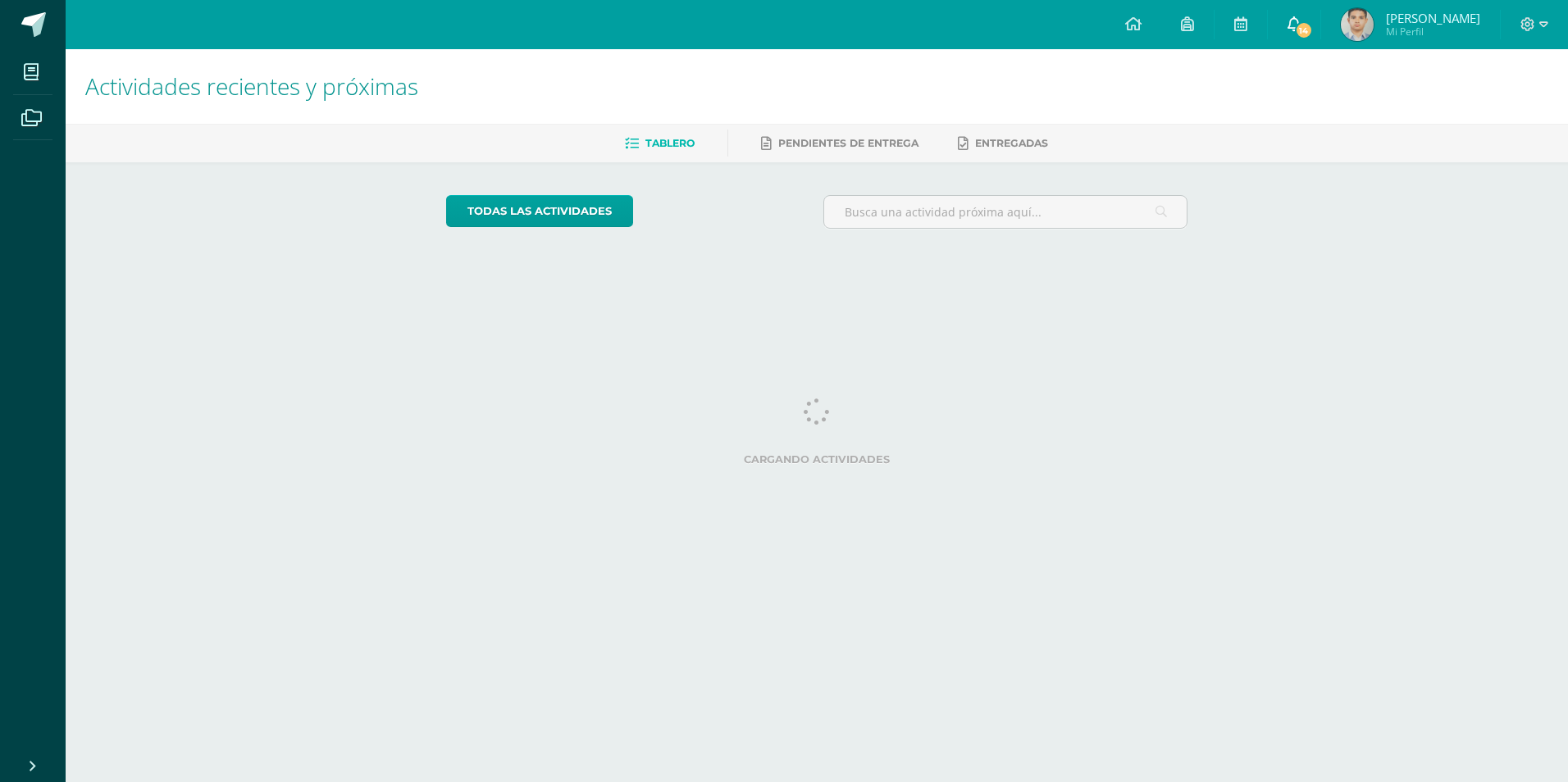
click at [1296, 26] on span "14" at bounding box center [1303, 31] width 18 height 18
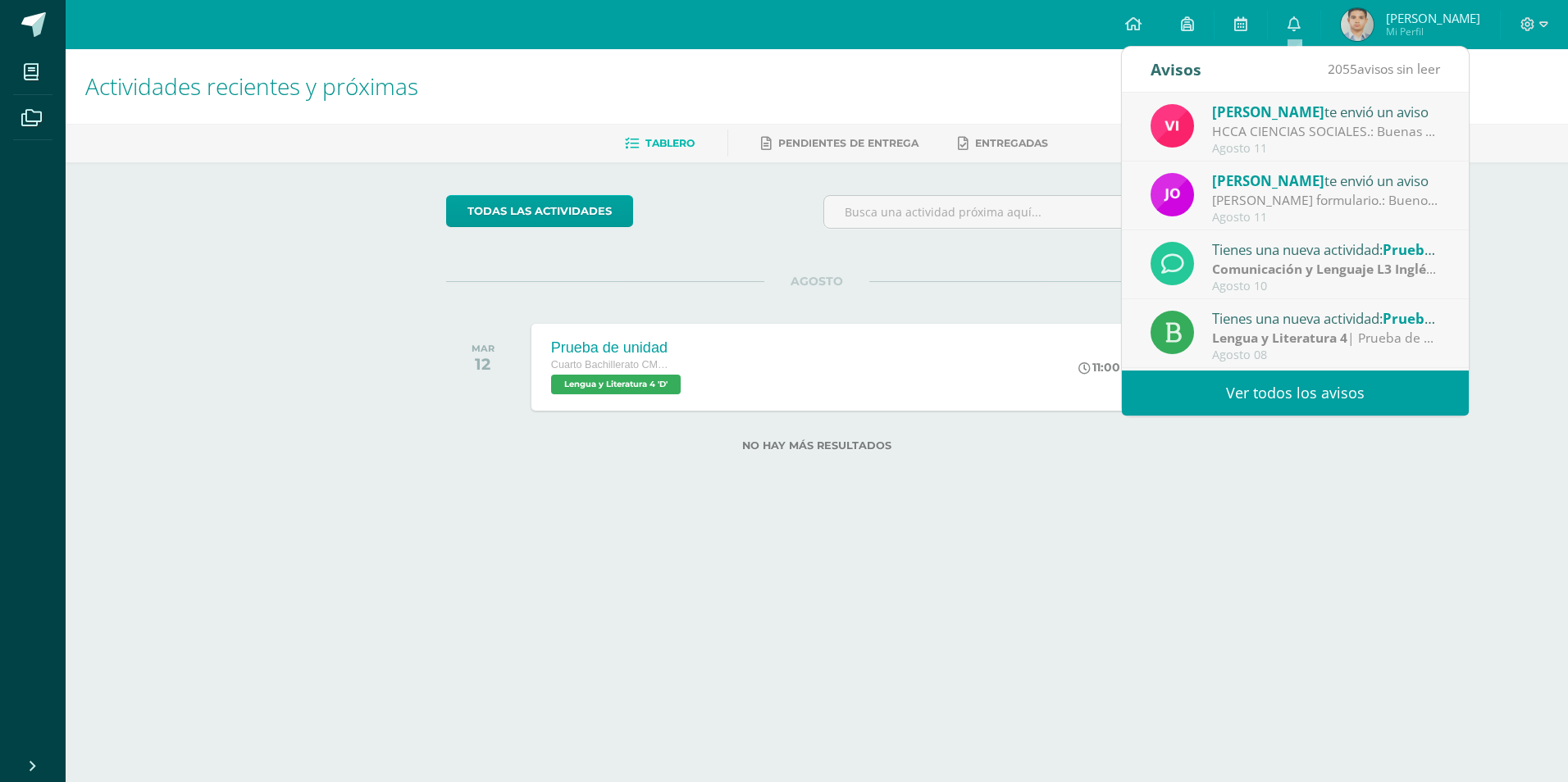
click at [1289, 117] on div "[PERSON_NAME] te envió un aviso" at bounding box center [1325, 111] width 228 height 22
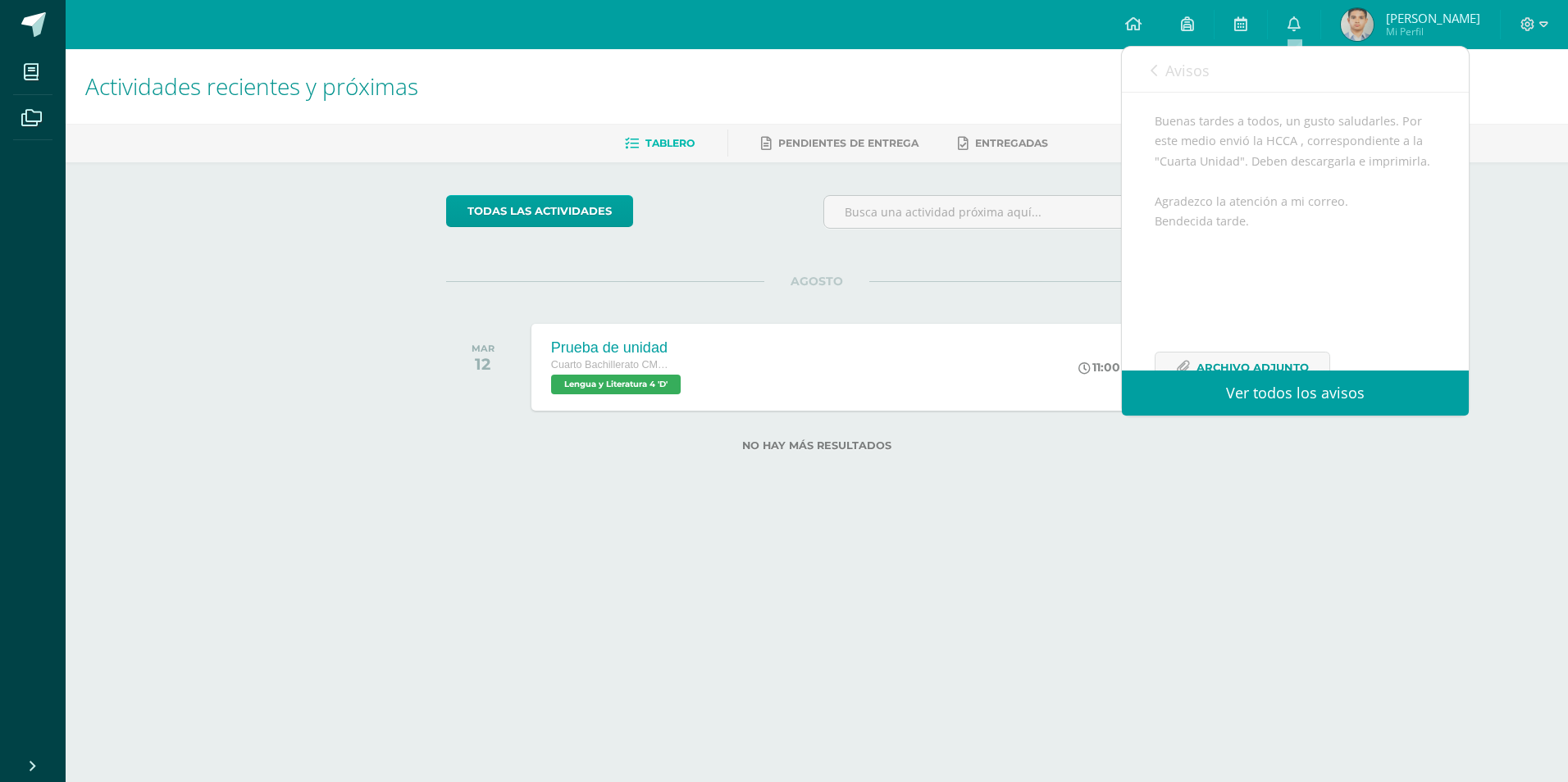
scroll to position [164, 0]
click at [1197, 56] on link "Avisos" at bounding box center [1180, 69] width 59 height 46
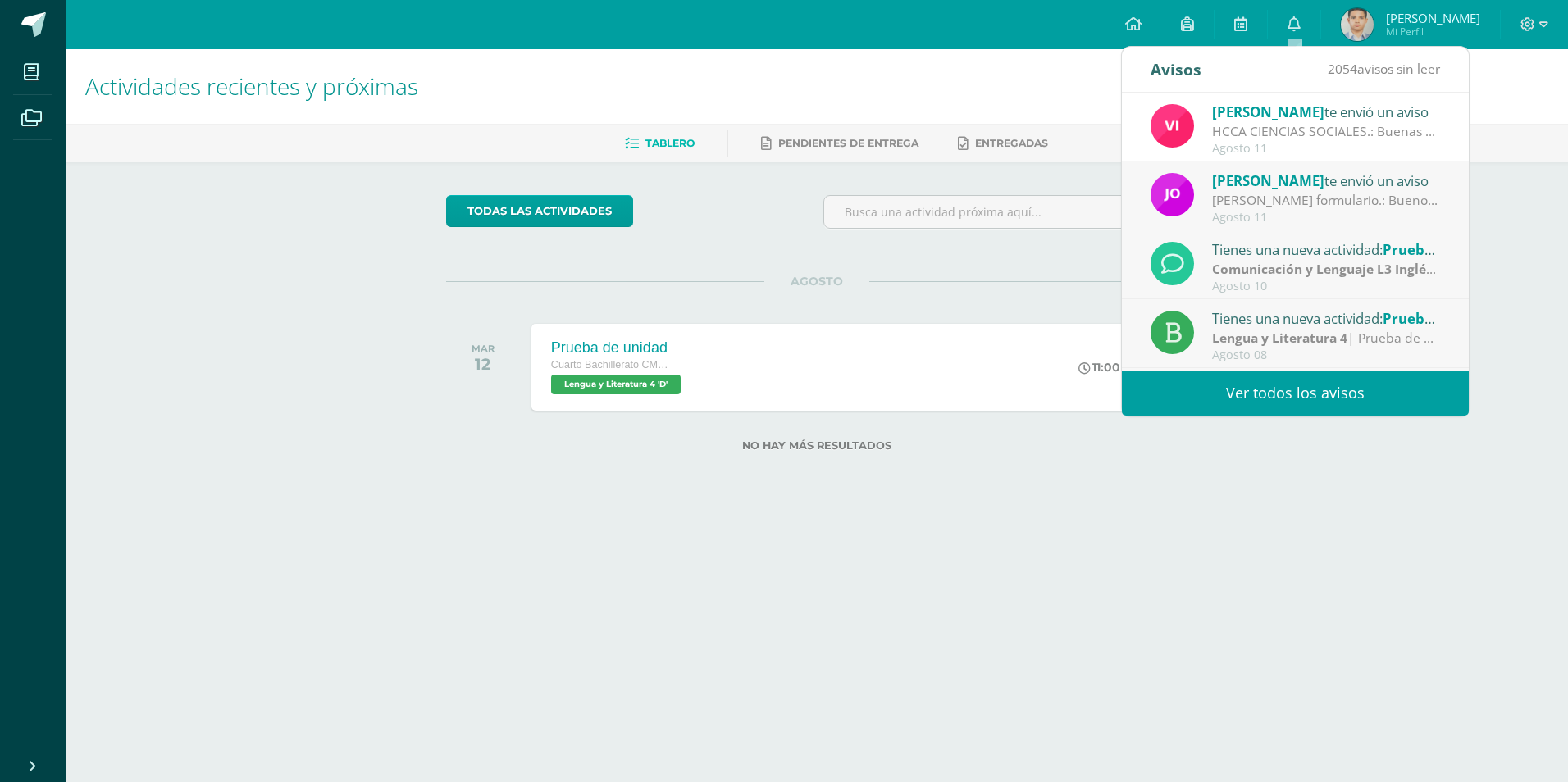
click at [1259, 195] on div "[PERSON_NAME] formulario.: Buenos días jóvenes les comparto el siguiente link p…" at bounding box center [1325, 200] width 228 height 19
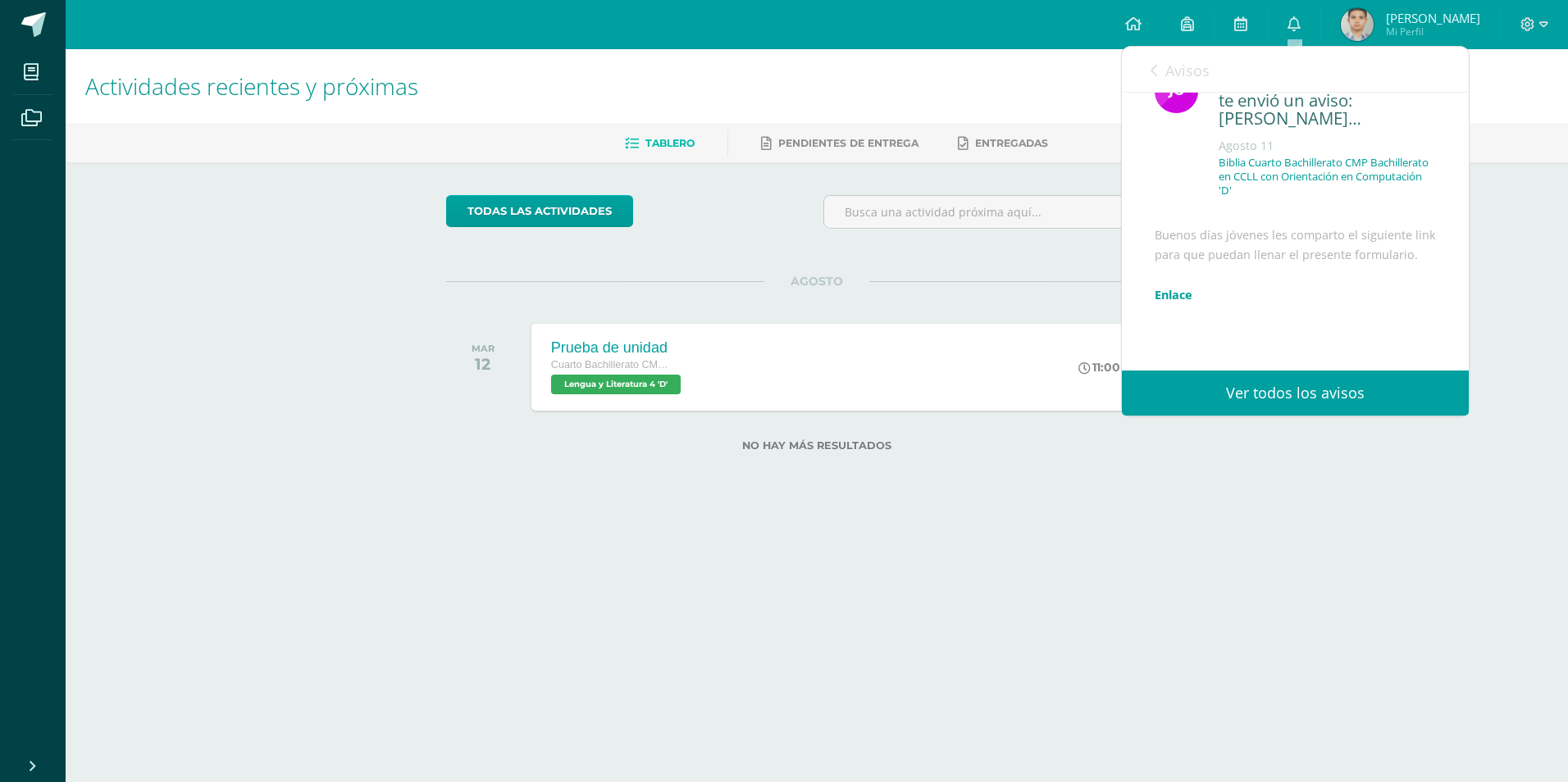
scroll to position [0, 0]
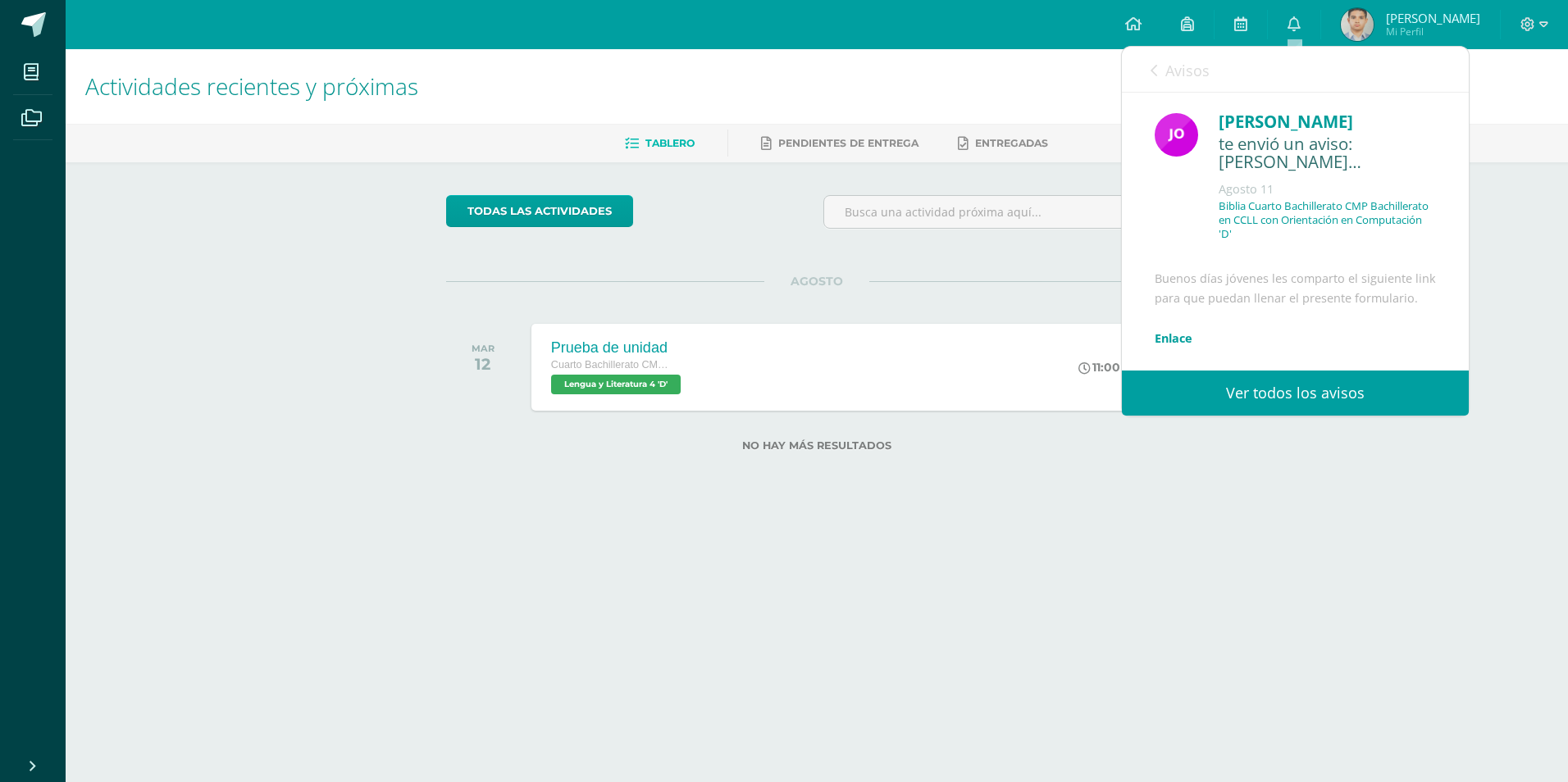
click at [1178, 69] on span "Avisos" at bounding box center [1187, 71] width 44 height 20
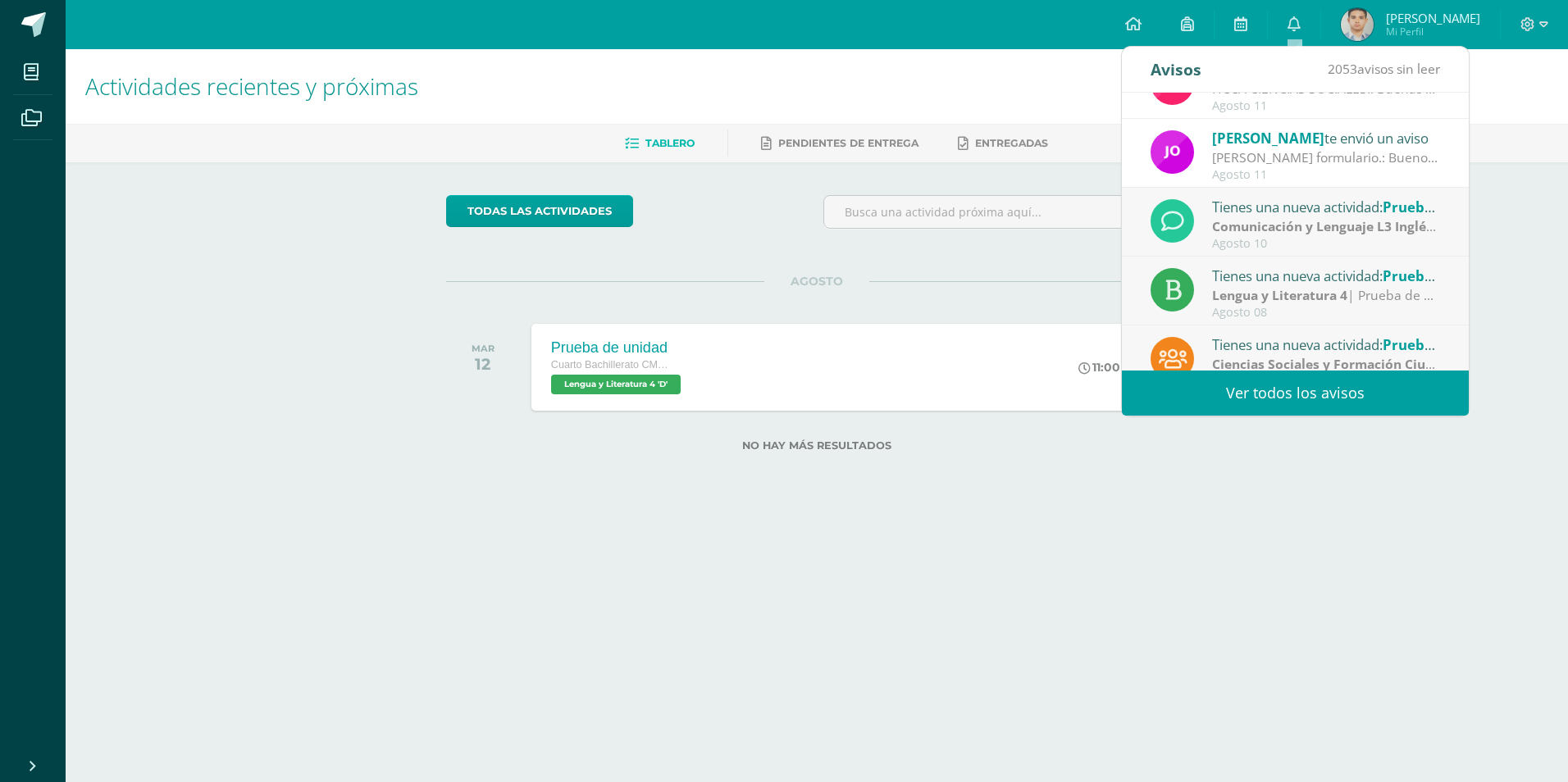
scroll to position [82, 0]
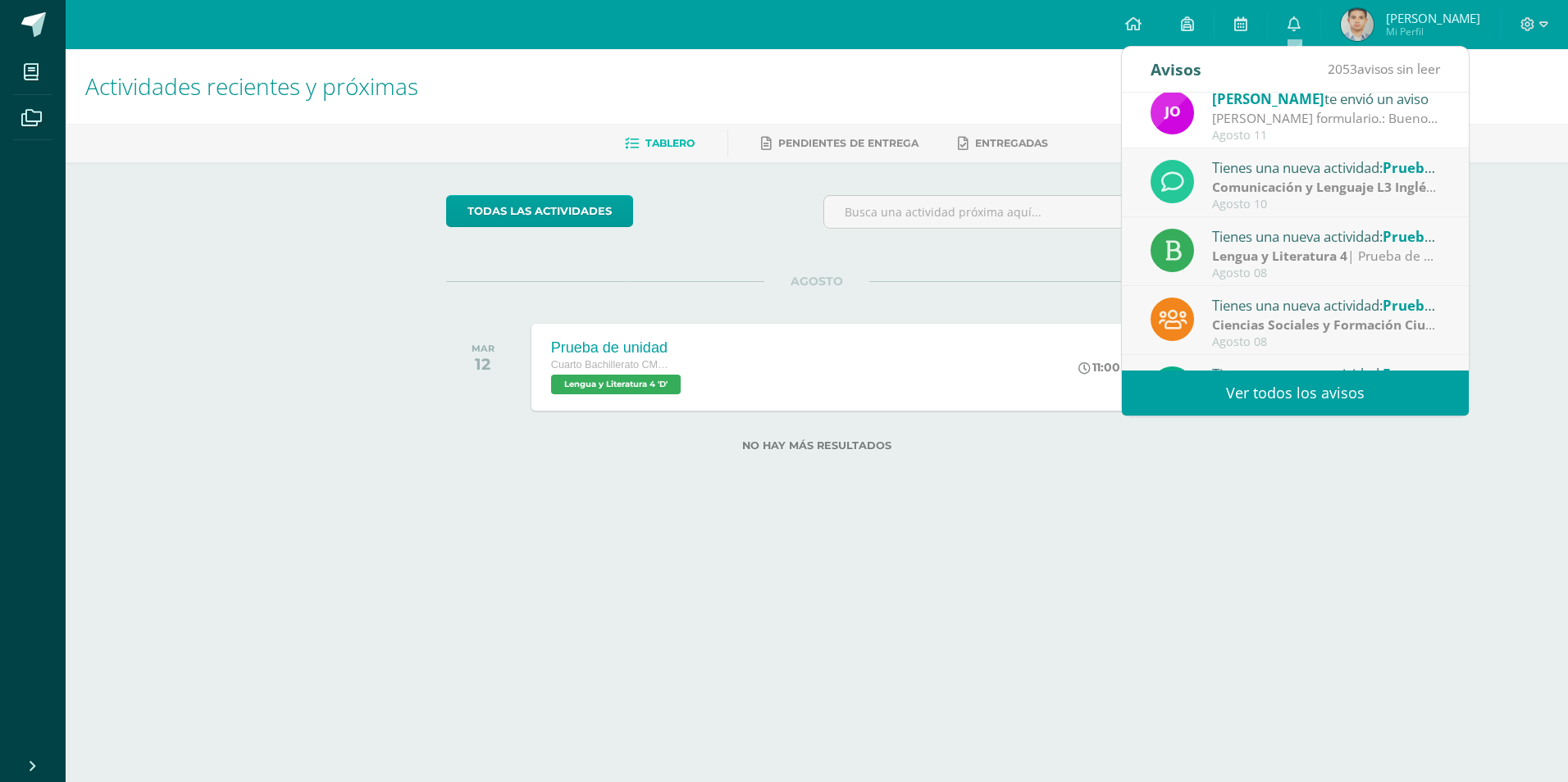
click at [1274, 216] on div "Tienes una nueva actividad: Prueba Objetiva Unidad 3 Comunicación y Lenguaje L3…" at bounding box center [1296, 183] width 347 height 69
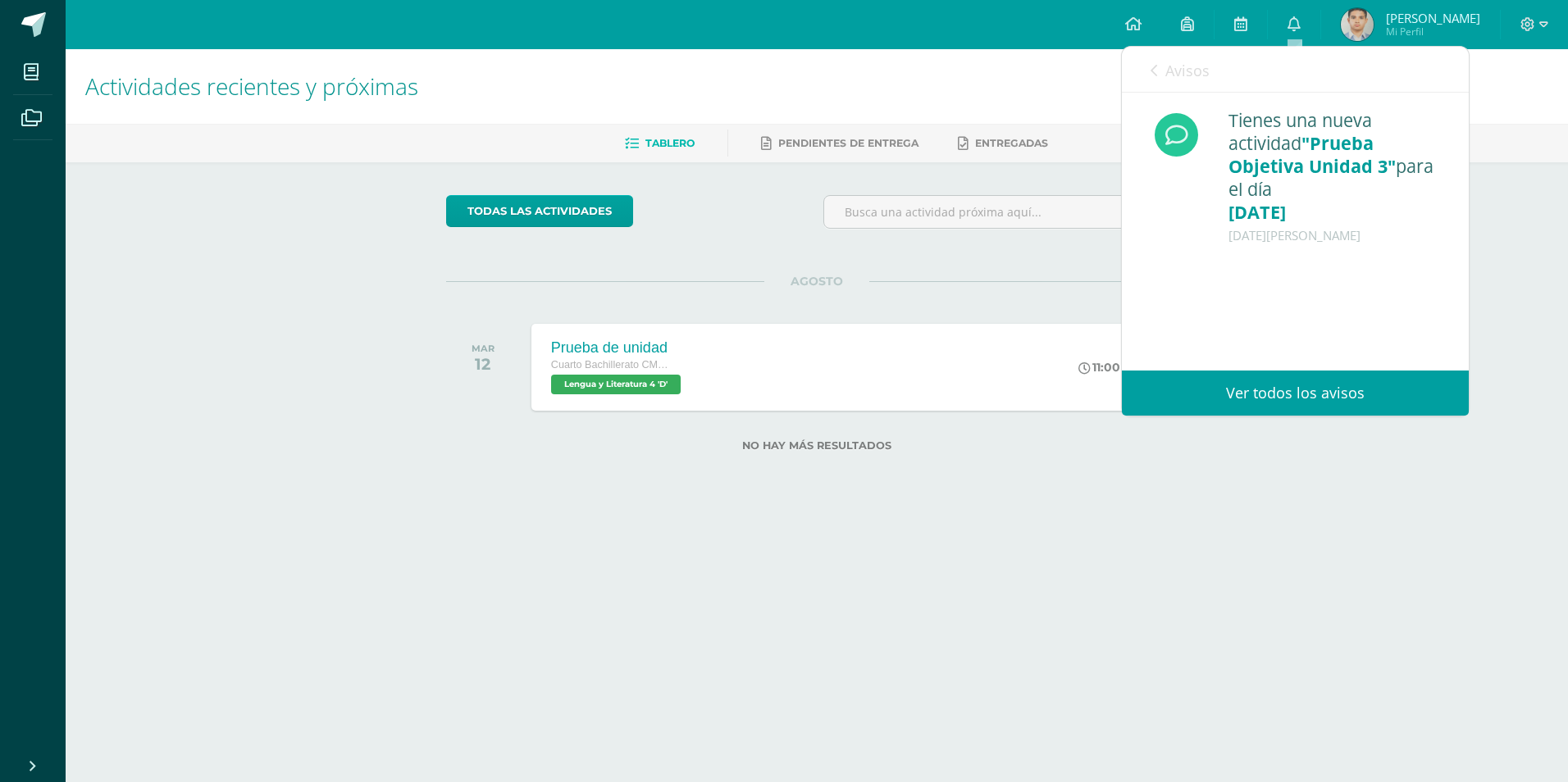
click at [1172, 66] on span "Avisos" at bounding box center [1187, 71] width 44 height 20
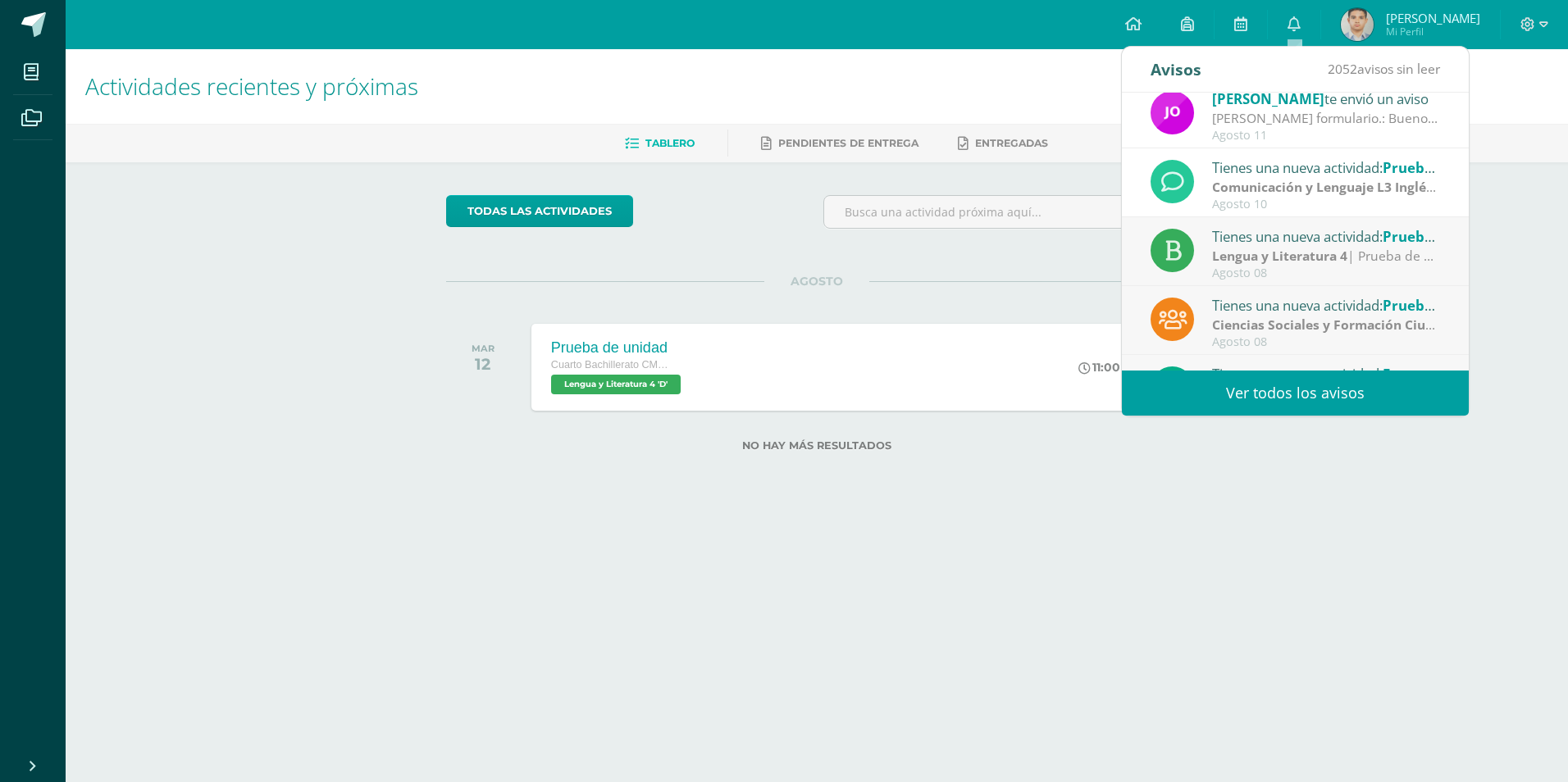
click at [1276, 252] on strong "Lengua y Literatura 4" at bounding box center [1279, 255] width 135 height 18
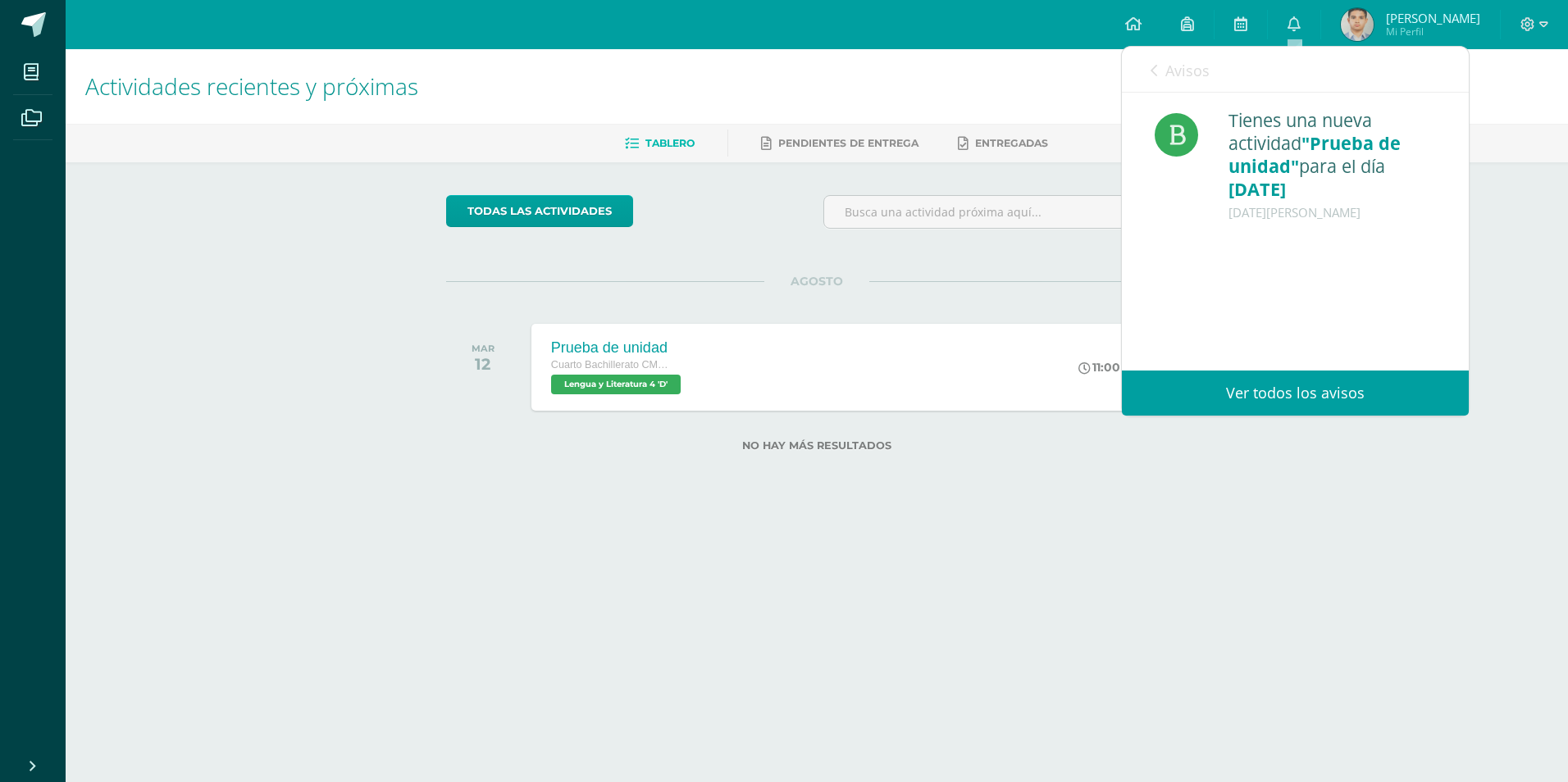
click at [1198, 81] on link "Avisos" at bounding box center [1180, 69] width 59 height 46
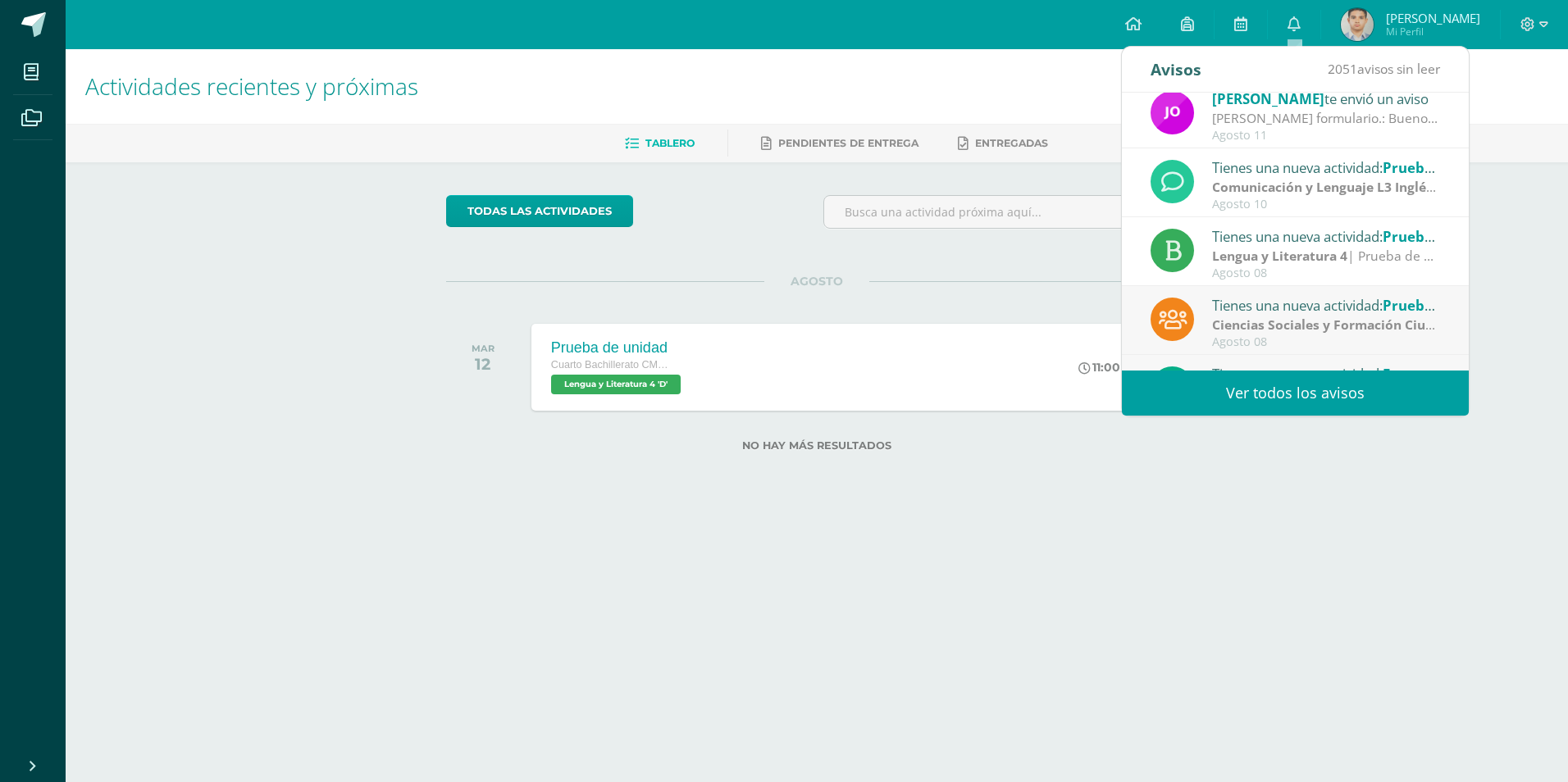
click at [1311, 260] on strong "Lengua y Literatura 4" at bounding box center [1279, 255] width 135 height 18
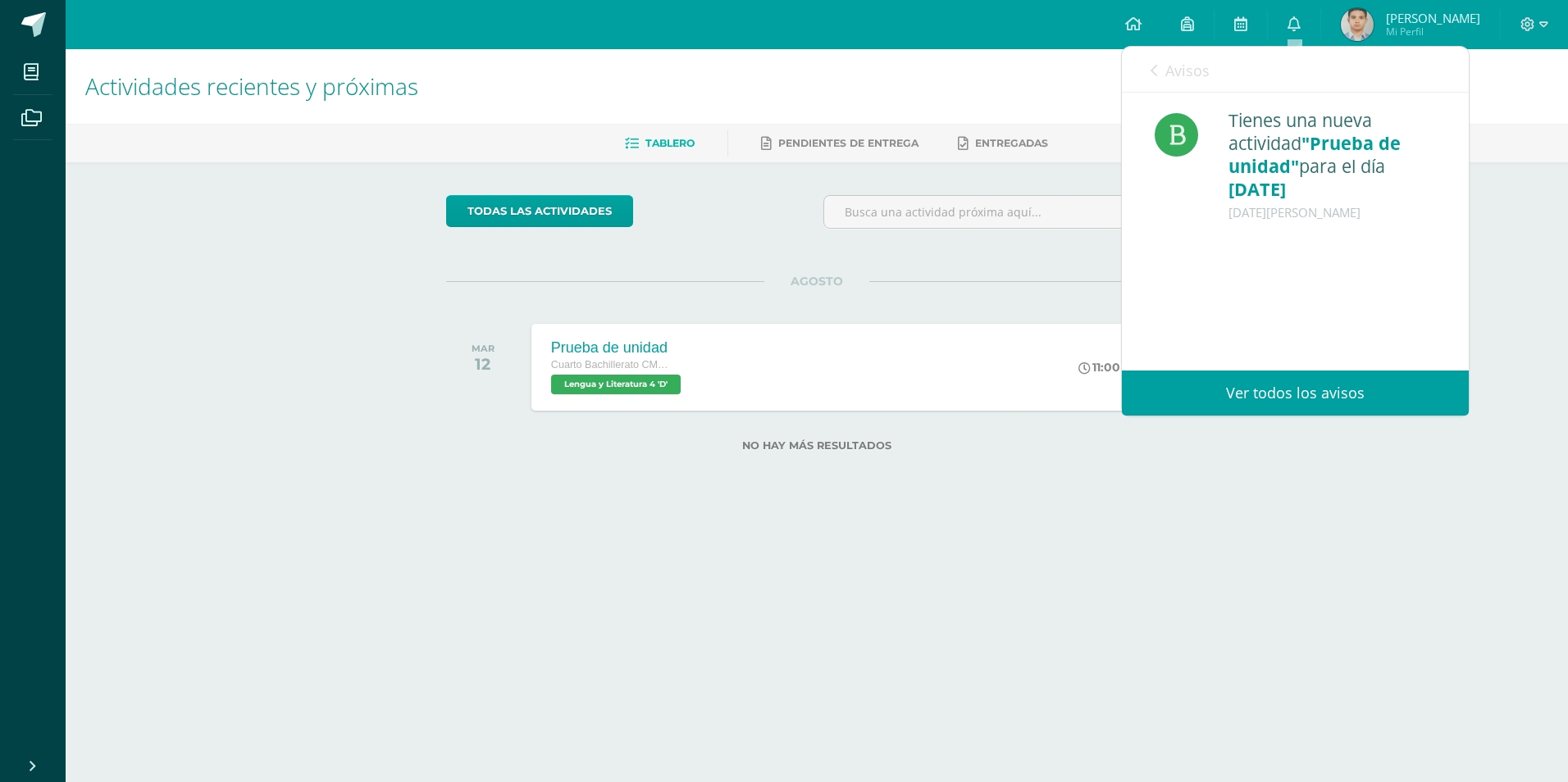
click at [1181, 56] on link "Avisos" at bounding box center [1180, 69] width 59 height 46
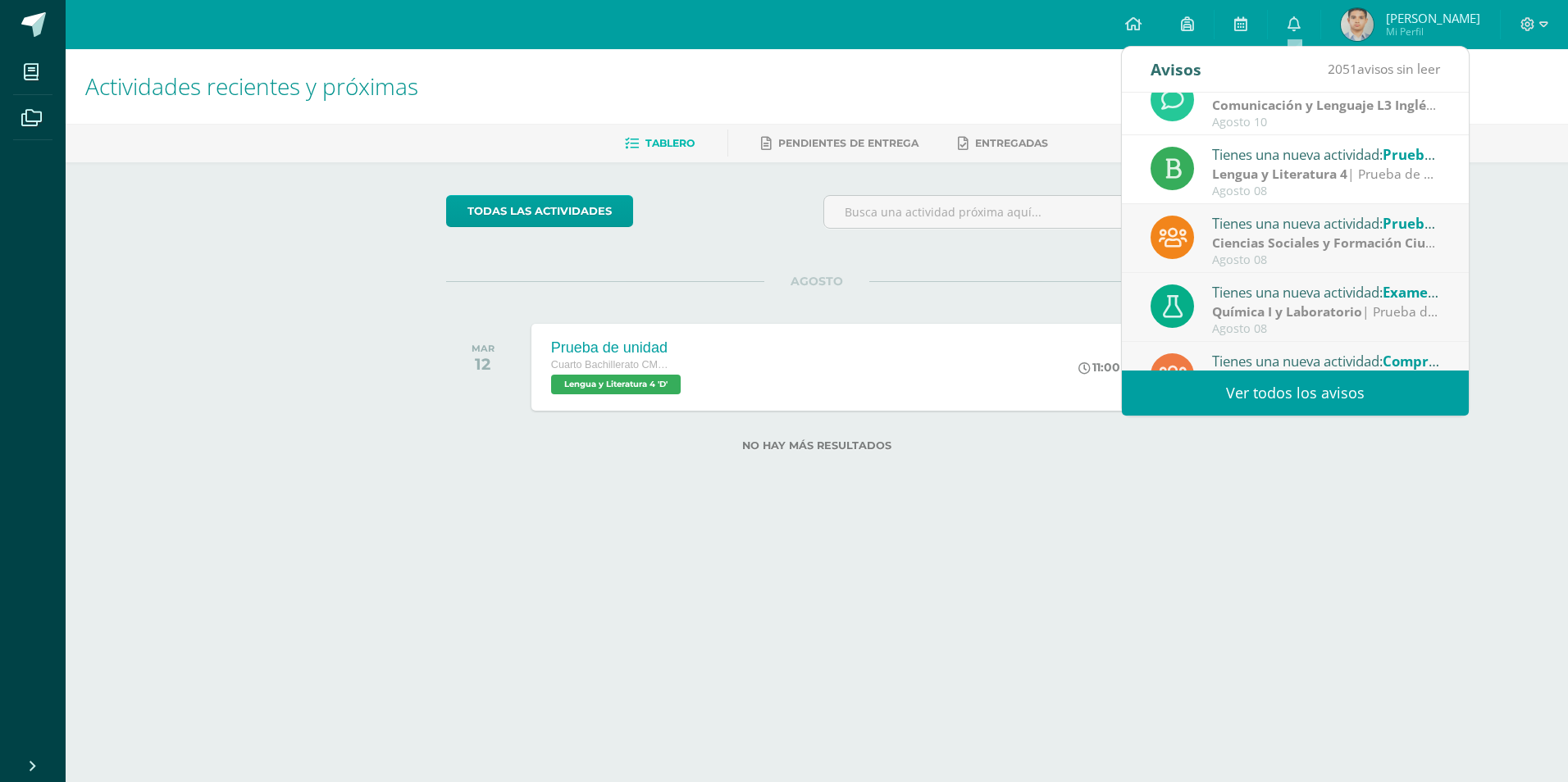
scroll to position [247, 0]
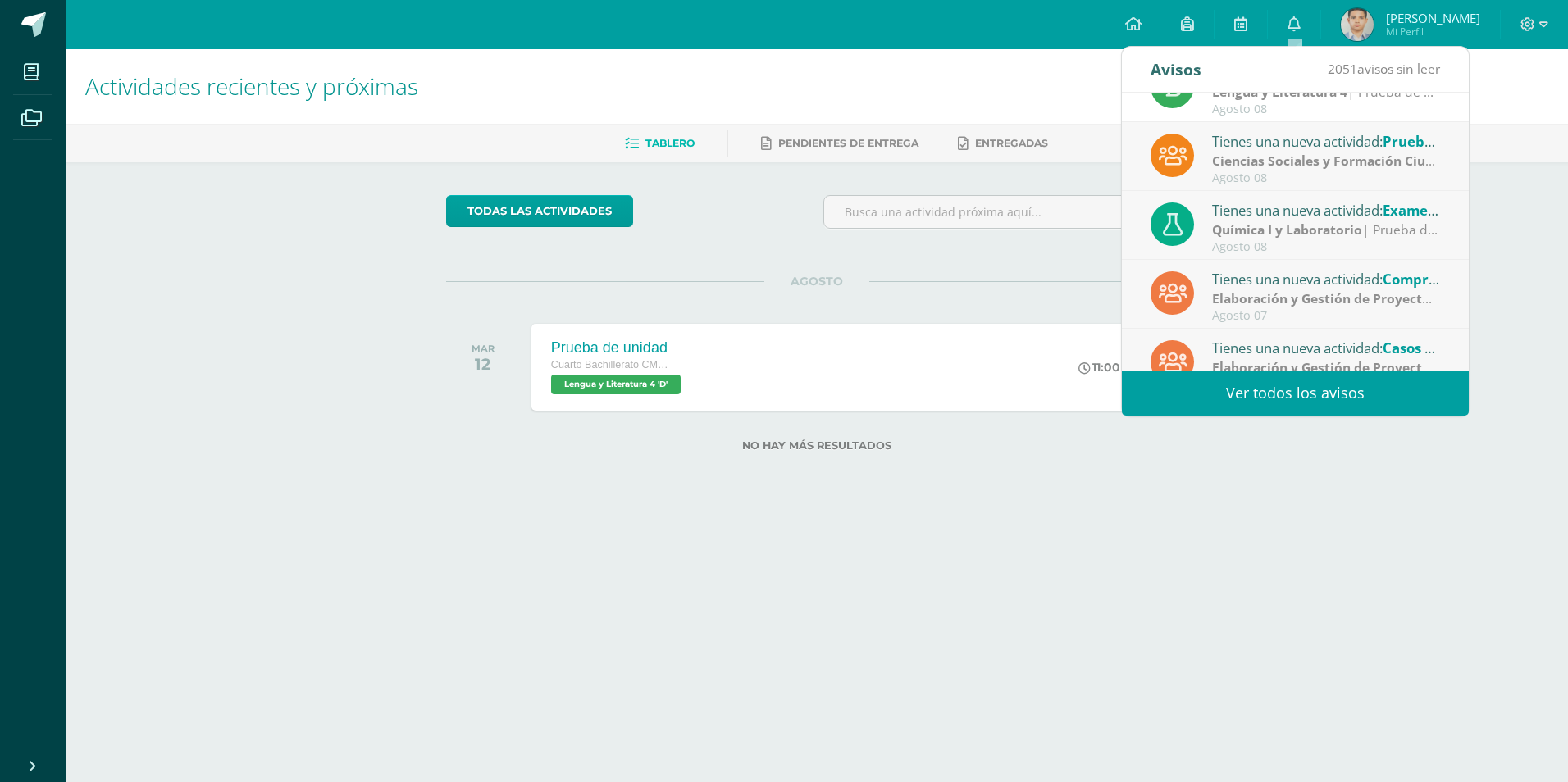
click at [1314, 140] on div "Tienes una nueva actividad: Prueba de Logro" at bounding box center [1325, 141] width 228 height 22
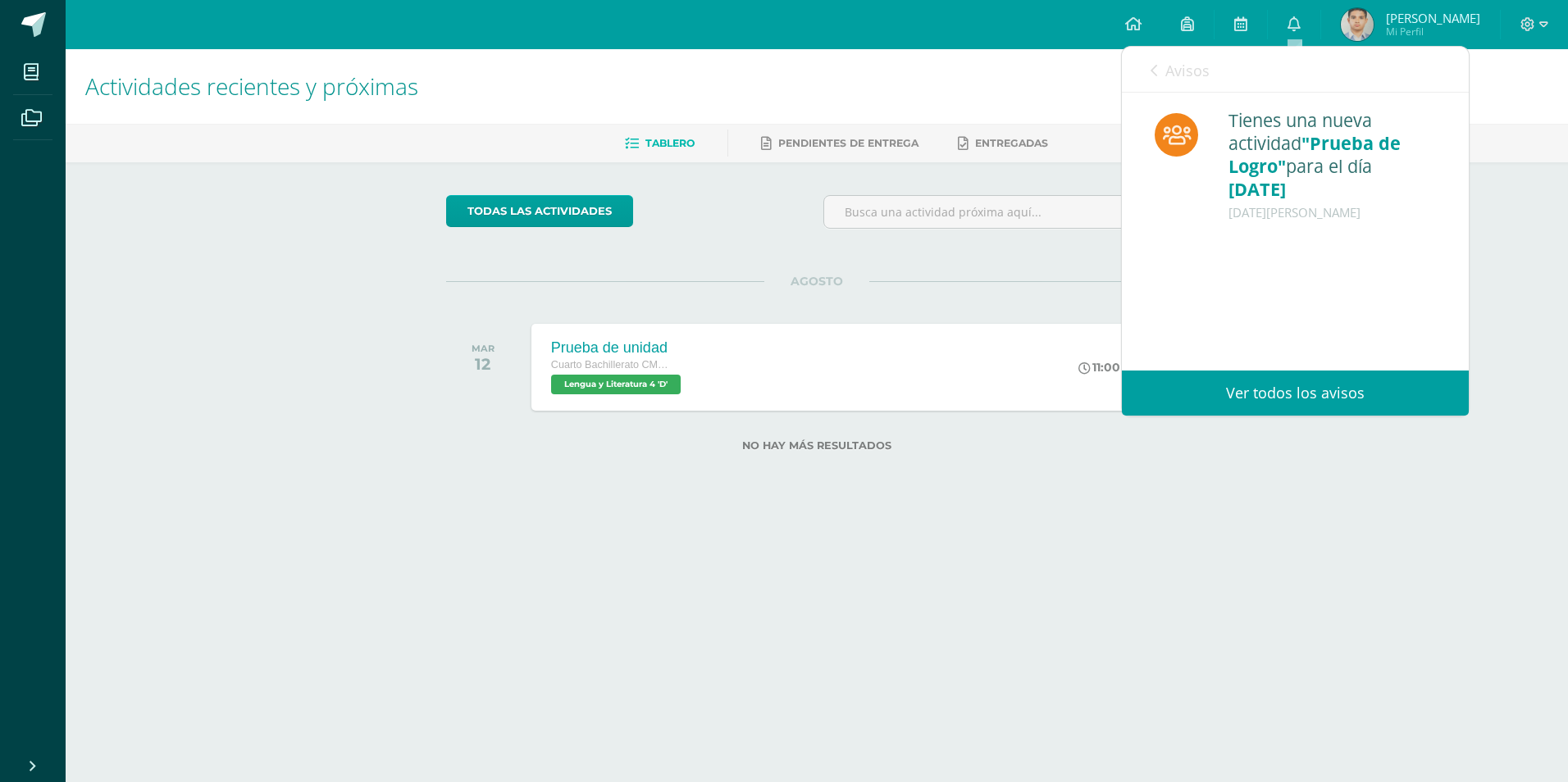
click at [1194, 81] on link "Avisos" at bounding box center [1180, 69] width 59 height 46
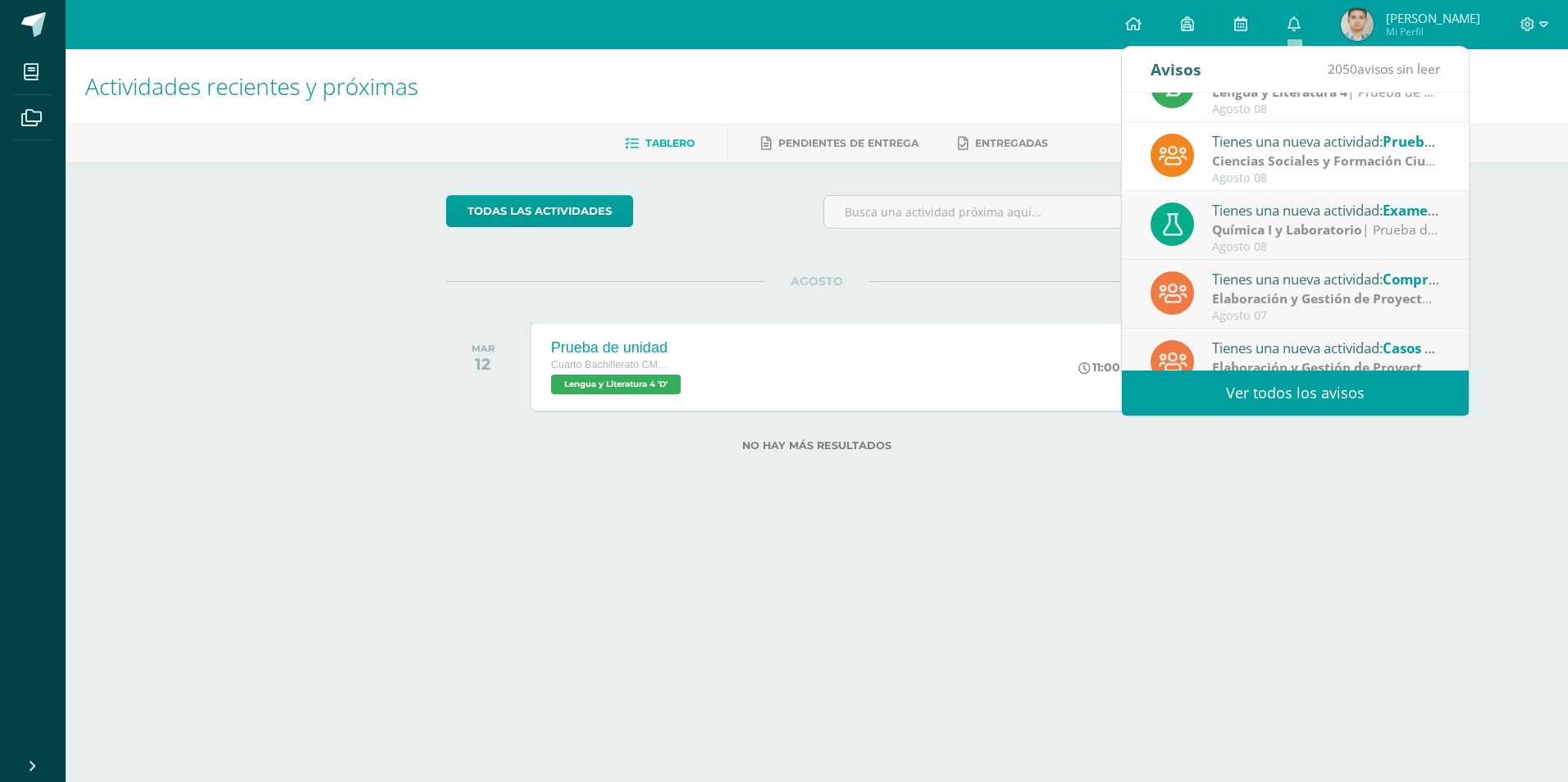
click at [1222, 216] on div "Tienes una nueva actividad: Examen de unidad" at bounding box center [1325, 210] width 228 height 22
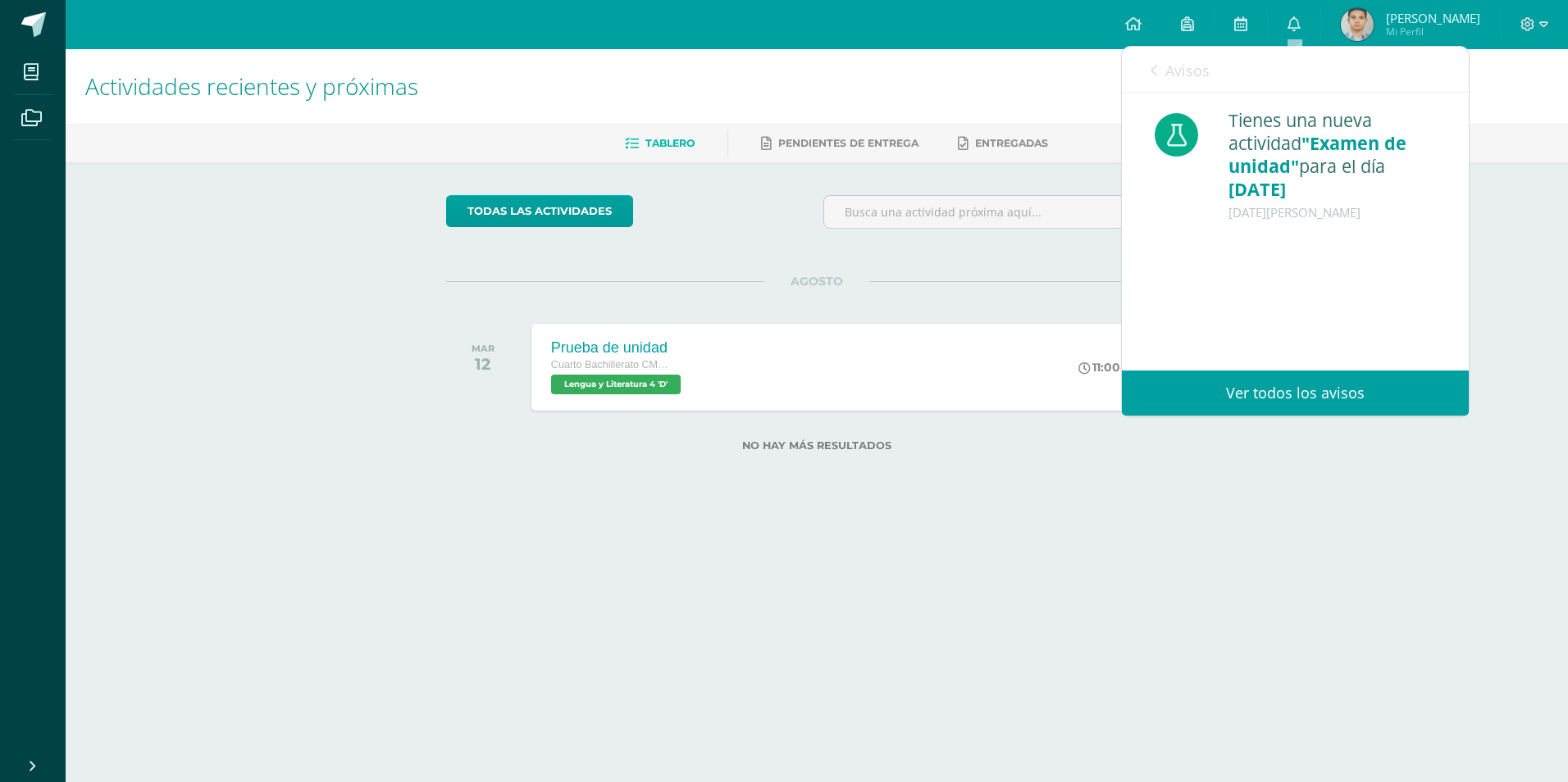
click at [1198, 74] on span "Avisos" at bounding box center [1187, 71] width 44 height 20
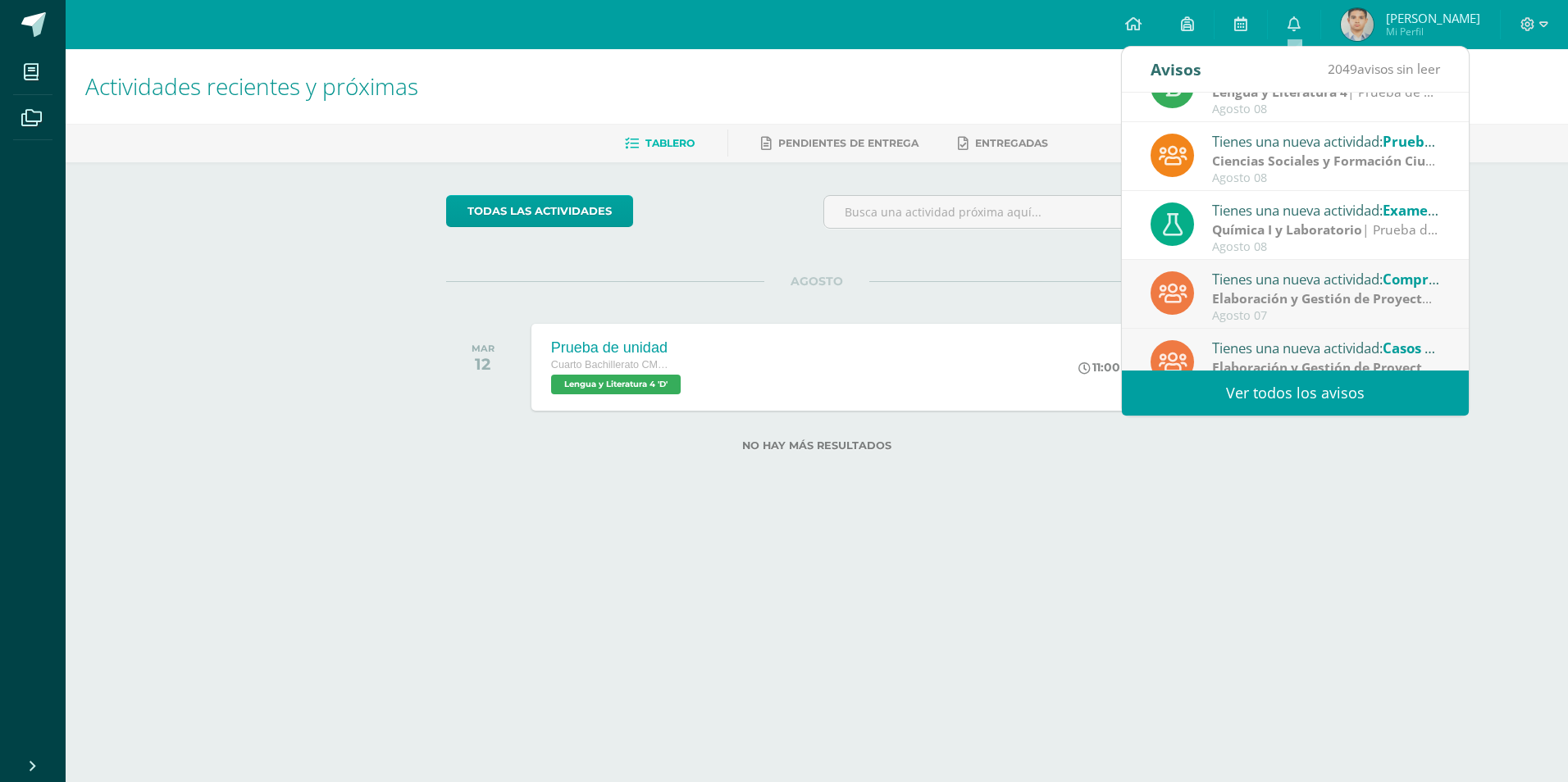
scroll to position [273, 0]
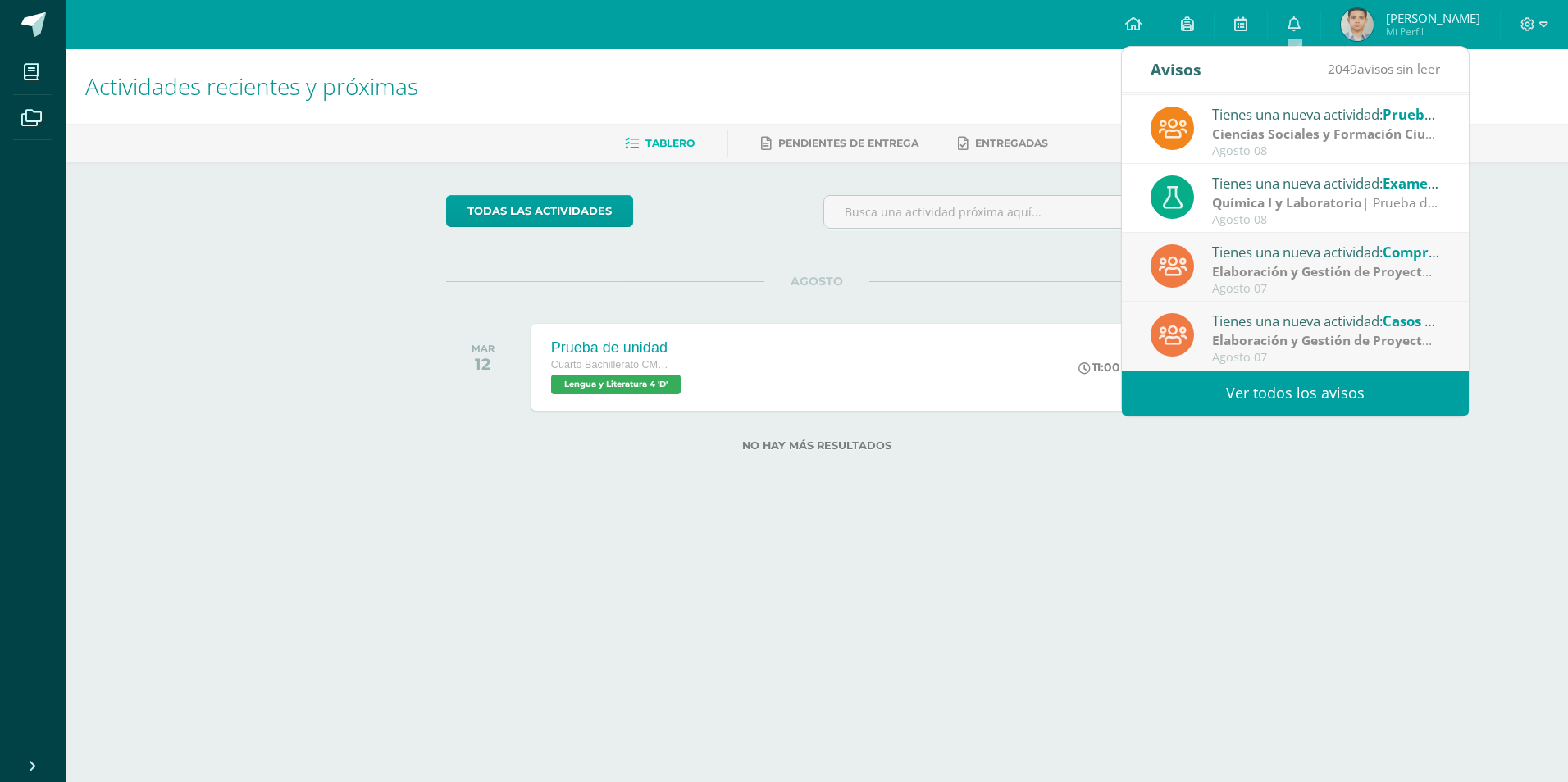
click at [1247, 243] on div "Tienes una nueva actividad: Comprobación" at bounding box center [1325, 252] width 228 height 22
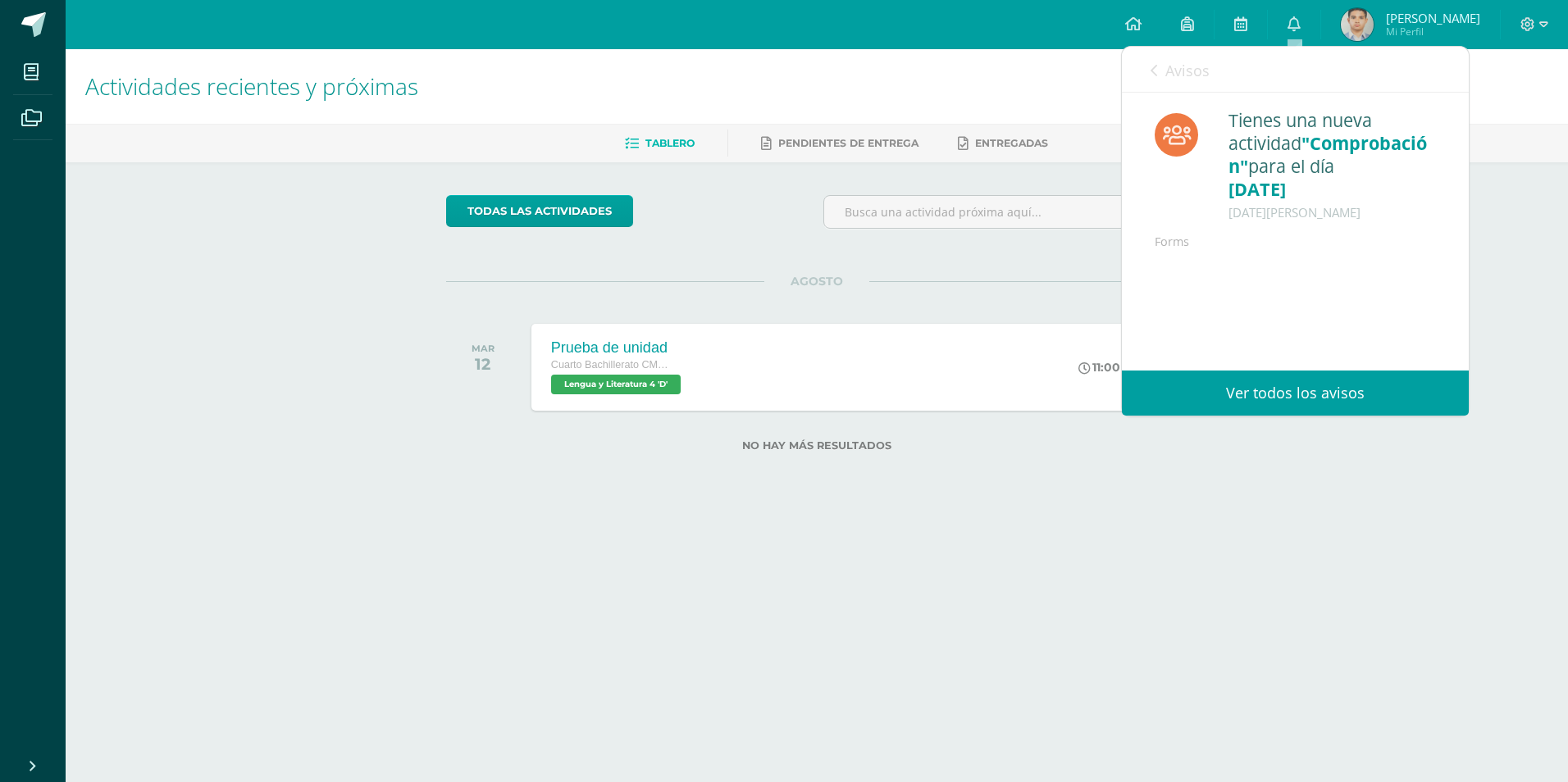
click at [1214, 66] on div "Avisos 2048 avisos sin leer Avisos" at bounding box center [1296, 69] width 347 height 46
click at [1197, 72] on span "Avisos" at bounding box center [1187, 71] width 44 height 20
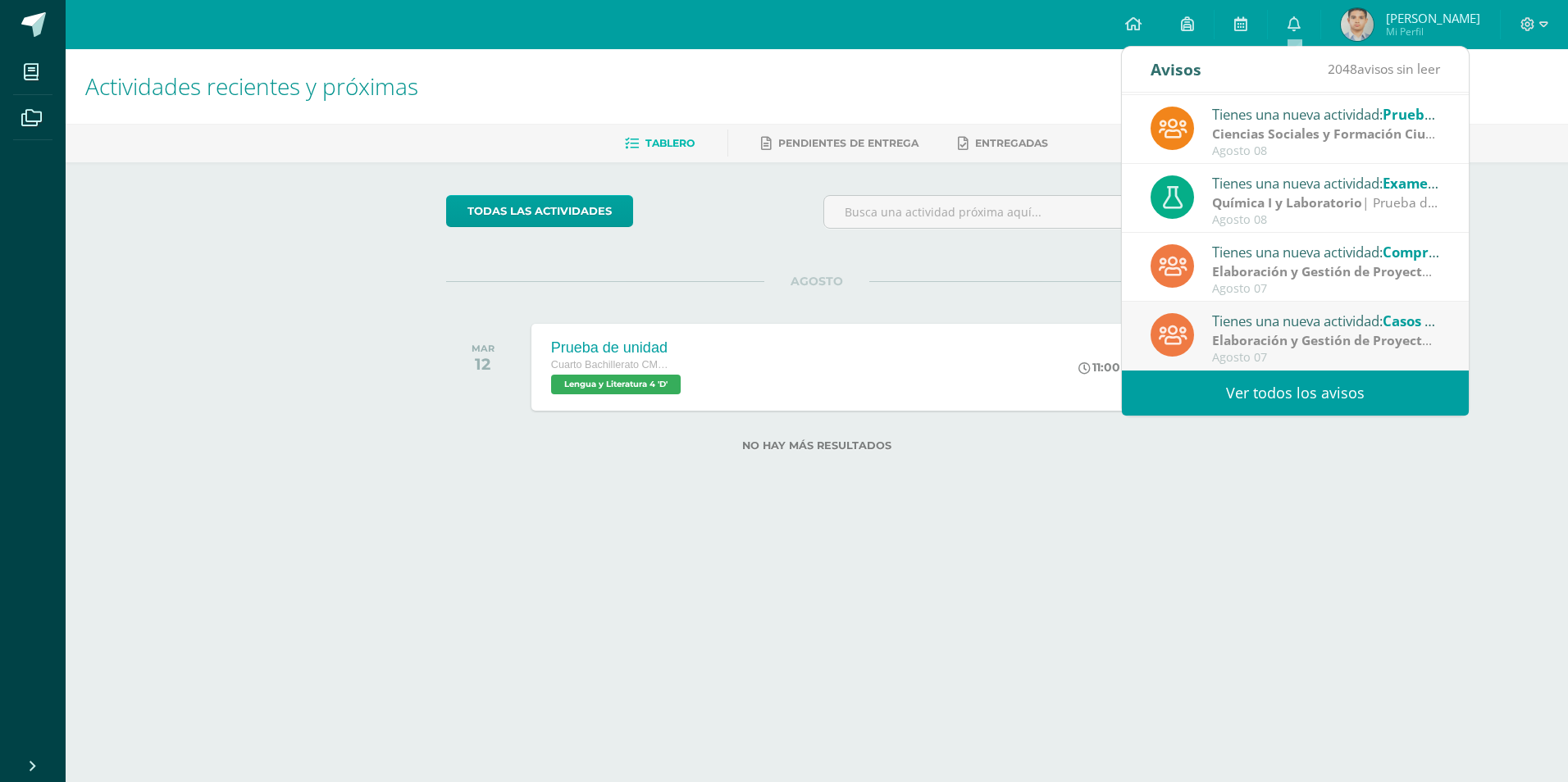
click at [1261, 320] on div "Tienes una nueva actividad: Casos de Integración" at bounding box center [1325, 320] width 228 height 22
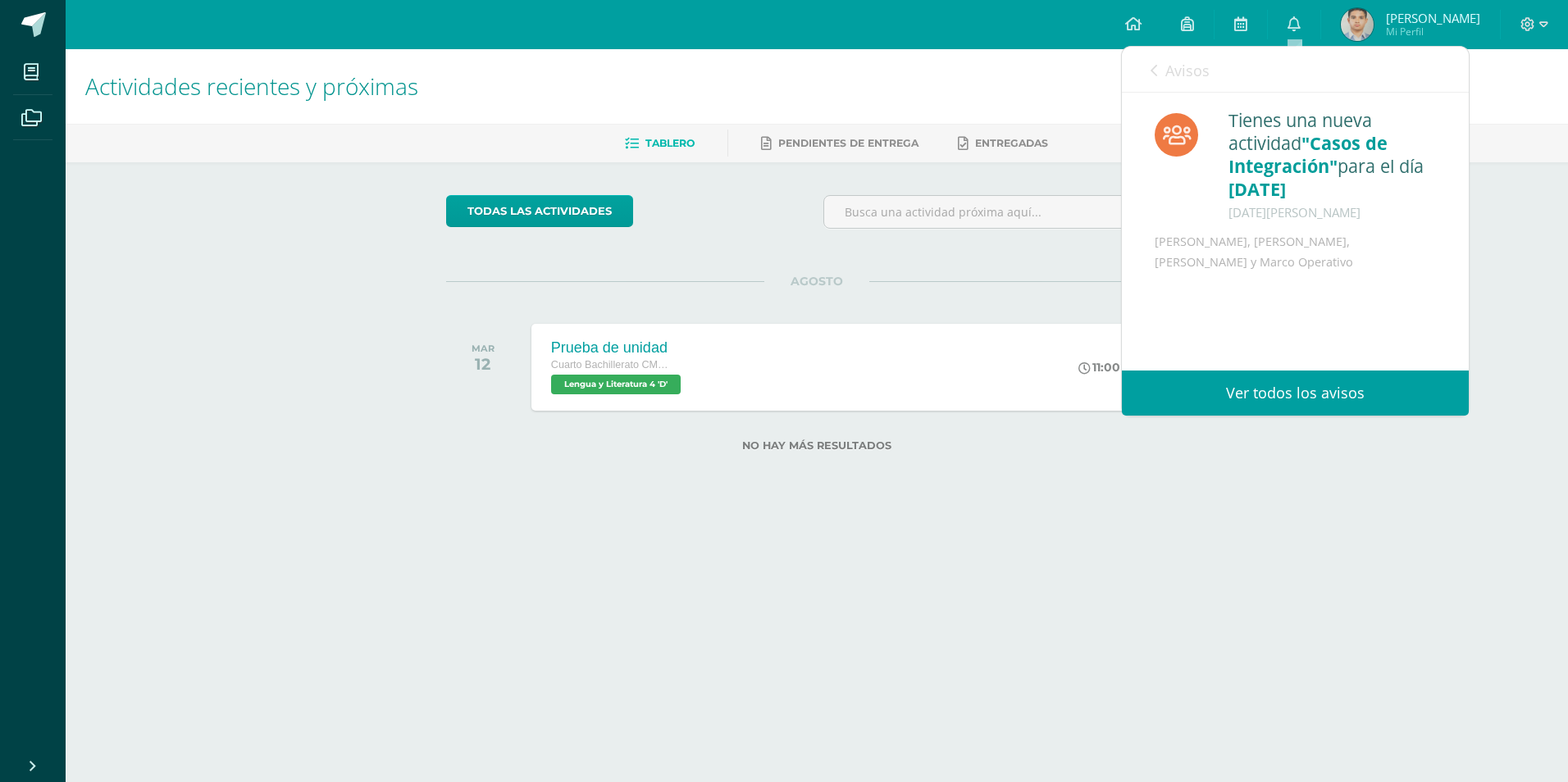
click at [1185, 78] on span "Avisos" at bounding box center [1187, 71] width 44 height 20
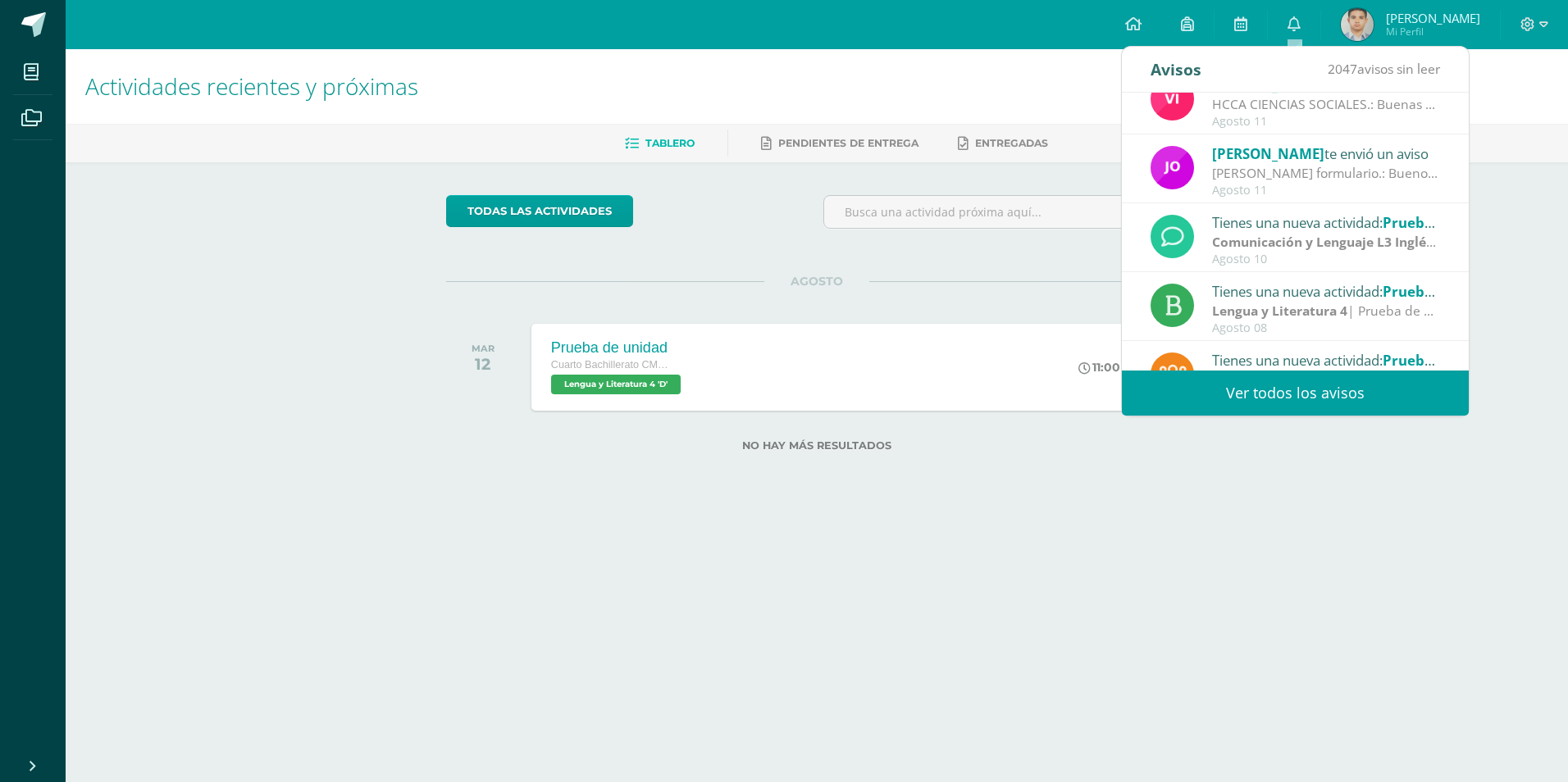
scroll to position [0, 0]
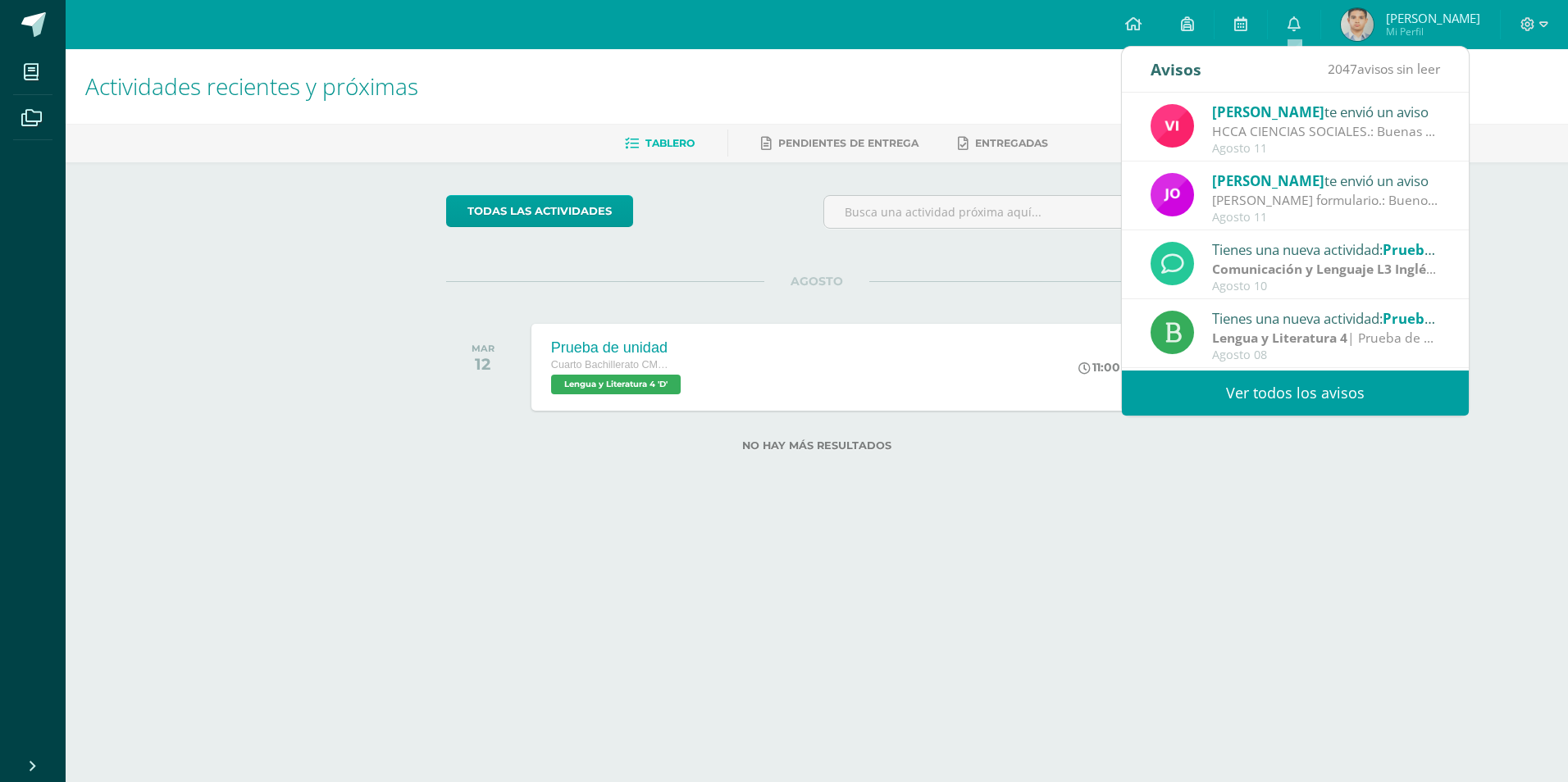
click at [1211, 169] on div "[PERSON_NAME] te envió un aviso Llenar formulario.: Buenos días jóvenes les com…" at bounding box center [1296, 196] width 347 height 69
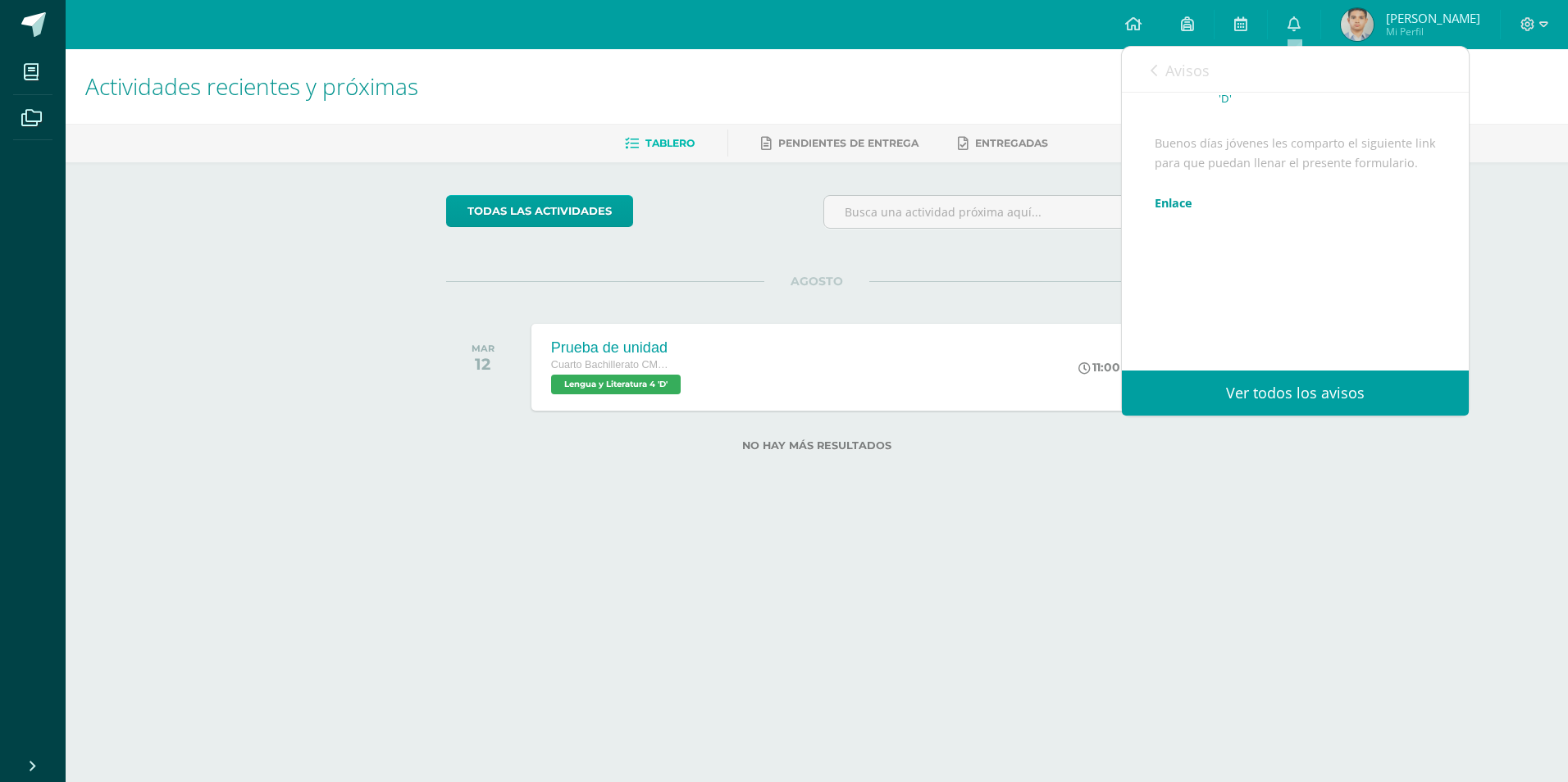
scroll to position [164, 0]
click at [1174, 211] on link "Enlace" at bounding box center [1174, 203] width 37 height 16
click at [824, 267] on div "todas las Actividades No tienes actividades Échale un vistazo a los demás perío…" at bounding box center [817, 333] width 808 height 342
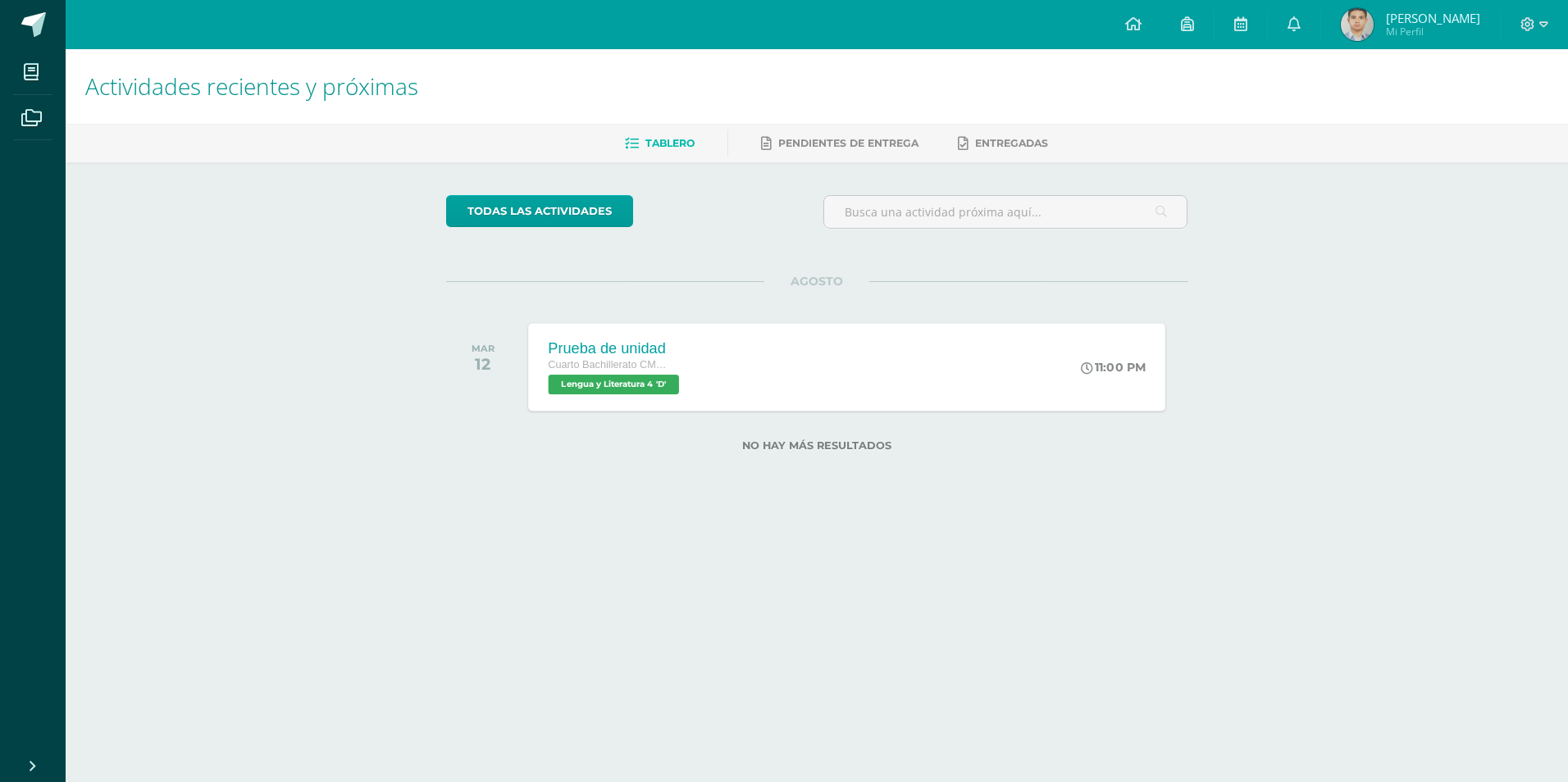
click at [802, 328] on div "Prueba de unidad Cuarto Bachillerato CMP Bachillerato en CCLL con Orientación e…" at bounding box center [847, 367] width 637 height 88
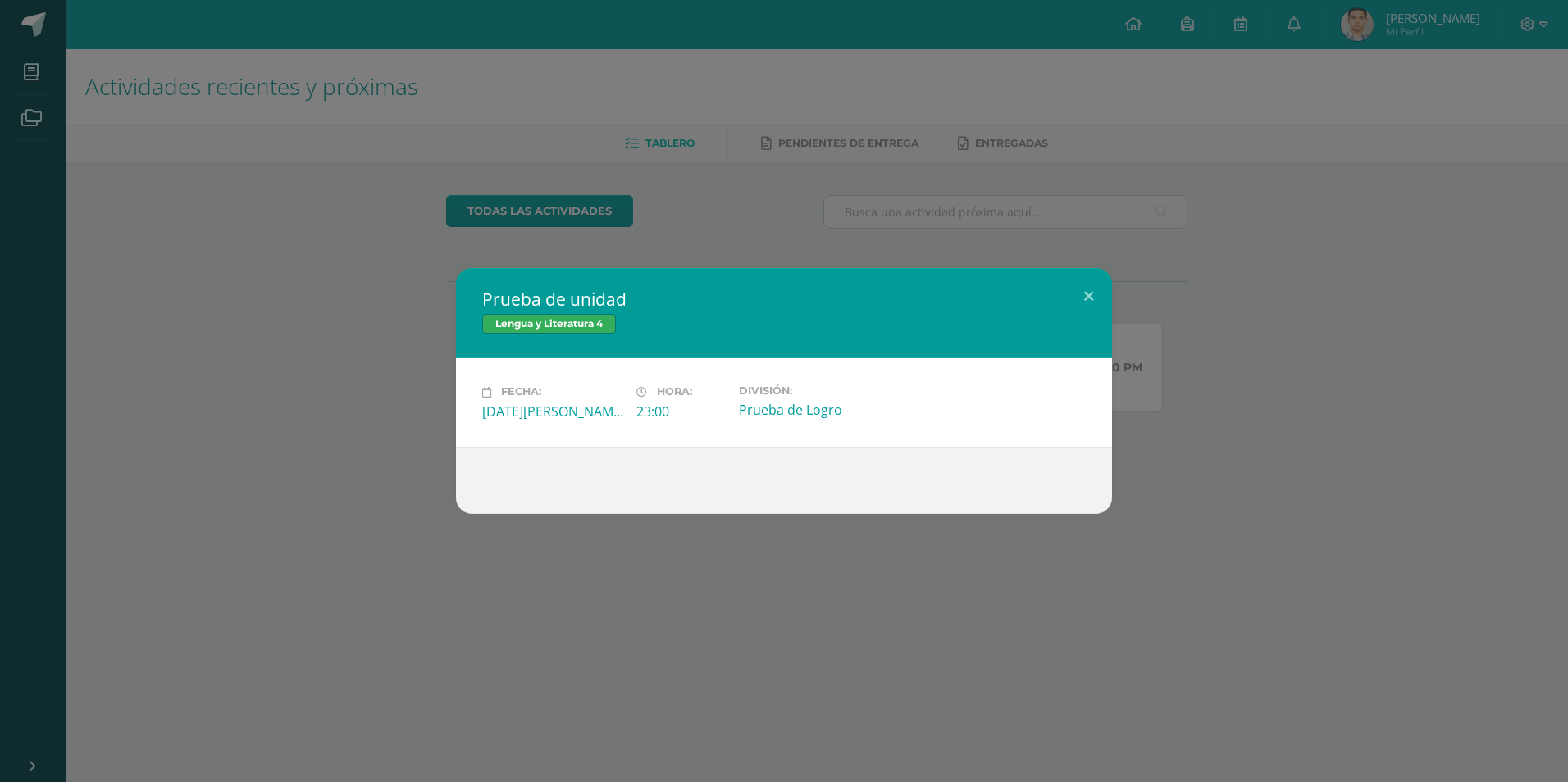
click at [1502, 353] on div "Prueba de unidad Lengua y Literatura 4 Fecha: [DATE][PERSON_NAME] Hora: 23:00 D…" at bounding box center [784, 391] width 1555 height 246
